Goal: Information Seeking & Learning: Find specific fact

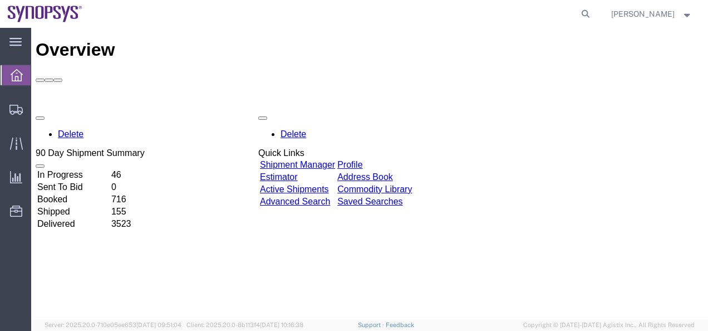
click at [335, 160] on link "Shipment Manager" at bounding box center [297, 164] width 75 height 9
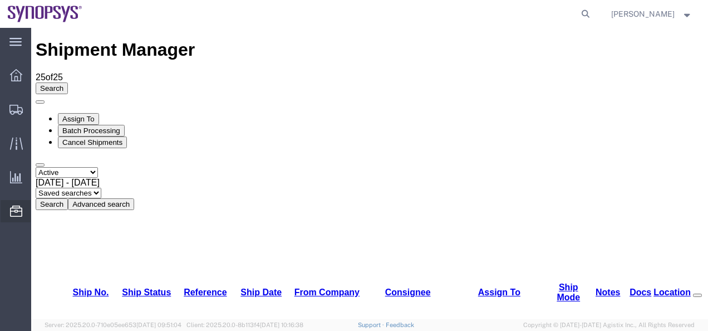
click at [12, 207] on icon at bounding box center [16, 210] width 12 height 11
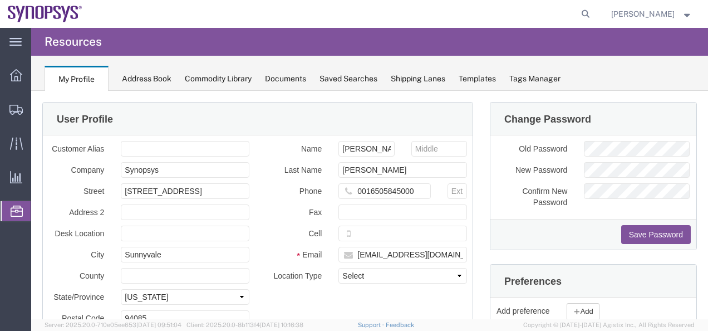
click at [19, 209] on icon at bounding box center [17, 210] width 12 height 11
click at [24, 206] on div at bounding box center [16, 211] width 31 height 20
click at [0, 0] on span "Commodity Library" at bounding box center [0, 0] width 0 height 0
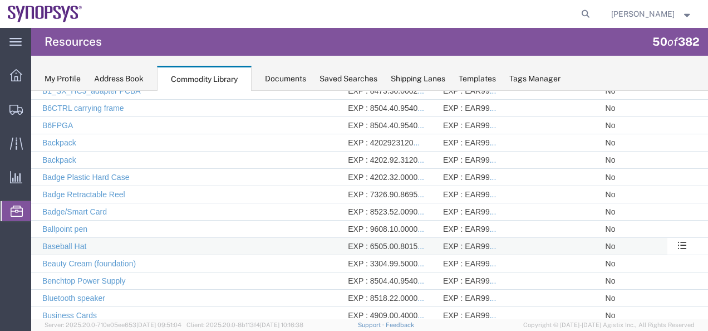
scroll to position [699, 0]
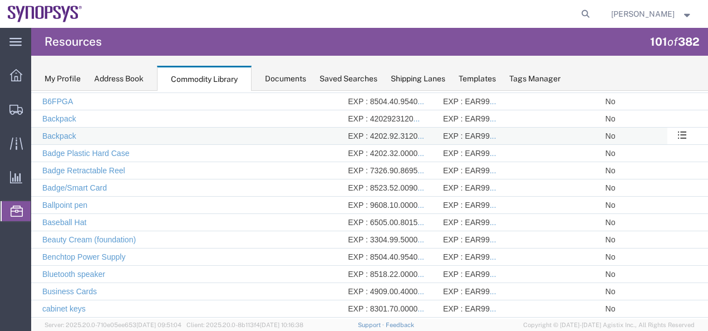
click at [261, 127] on td at bounding box center [214, 135] width 122 height 17
drag, startPoint x: 413, startPoint y: 125, endPoint x: 364, endPoint y: 126, distance: 49.0
click at [364, 130] on div "EXP : 4202.92.3120 ..." at bounding box center [390, 135] width 84 height 11
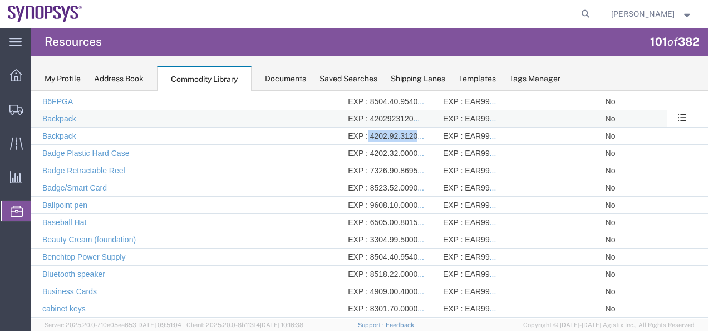
copy div "4202.92.3120"
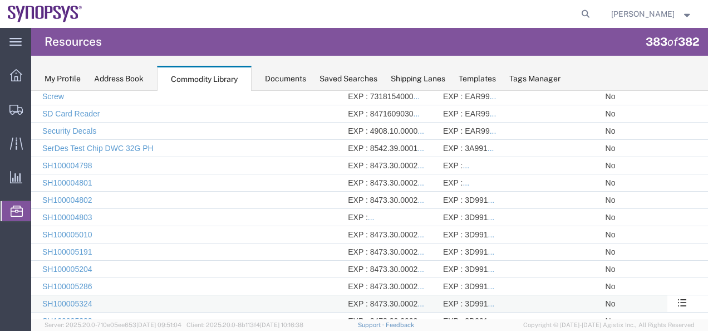
scroll to position [5771, 0]
